Goal: Use online tool/utility: Utilize a website feature to perform a specific function

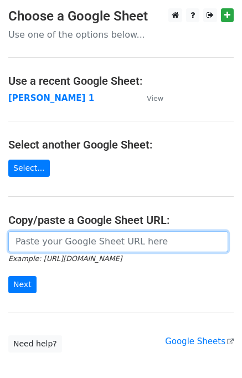
click at [32, 242] on input "url" at bounding box center [118, 241] width 220 height 21
paste input "[URL][DOMAIN_NAME]"
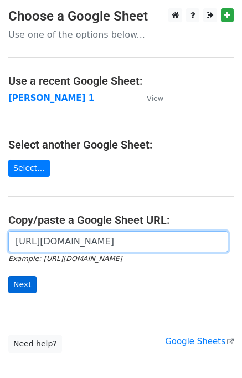
type input "[URL][DOMAIN_NAME]"
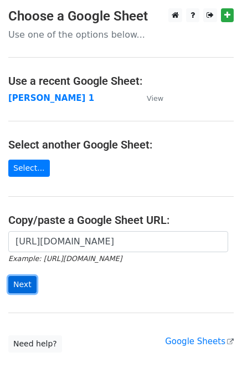
scroll to position [0, 0]
click at [17, 283] on input "Next" at bounding box center [22, 284] width 28 height 17
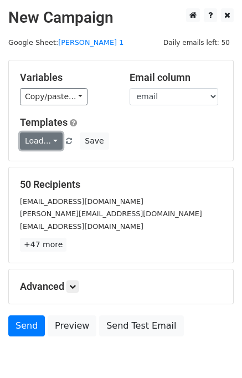
click at [38, 139] on link "Load..." at bounding box center [41, 141] width 43 height 17
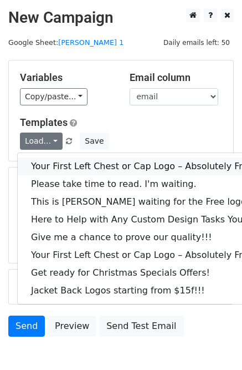
drag, startPoint x: 72, startPoint y: 164, endPoint x: 9, endPoint y: 173, distance: 63.4
click at [71, 164] on link "Your First Left Chest or Cap Logo – Absolutely Free" at bounding box center [150, 167] width 265 height 18
